Goal: Task Accomplishment & Management: Use online tool/utility

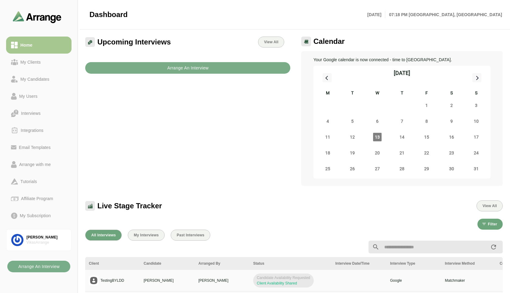
click at [269, 135] on div "Upcoming Interviews View All Arrange An Interview" at bounding box center [188, 111] width 213 height 156
click at [44, 163] on div "Arrange with me" at bounding box center [35, 164] width 37 height 7
